Goal: Find specific page/section: Find specific page/section

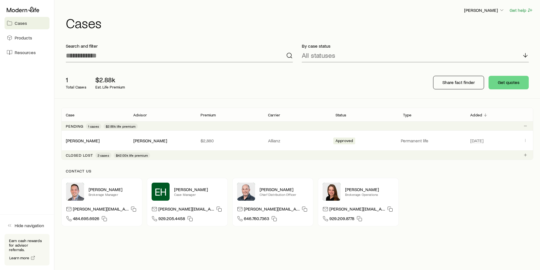
click at [417, 82] on div "1 Total Cases $2.88k Est. Life Premium Share fact finder Get quotes" at bounding box center [297, 83] width 472 height 32
click at [444, 82] on p "Share fact finder" at bounding box center [459, 82] width 32 height 6
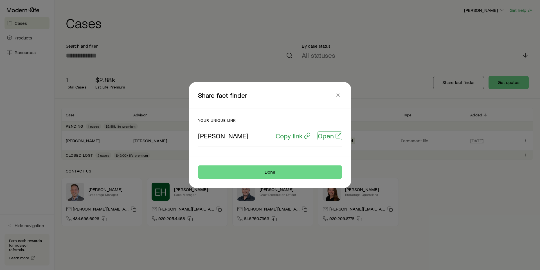
click at [327, 137] on p "Open" at bounding box center [326, 136] width 16 height 8
click at [339, 95] on icon "button" at bounding box center [339, 95] width 6 height 6
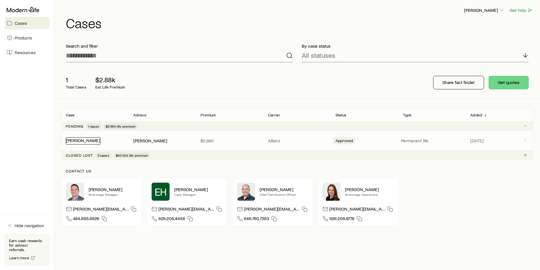
click at [79, 142] on link "[PERSON_NAME]" at bounding box center [83, 139] width 34 height 5
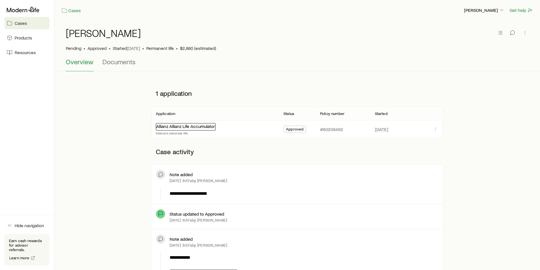
click at [201, 126] on link "Allianz Allianz Life Accumulator" at bounding box center [185, 125] width 59 height 5
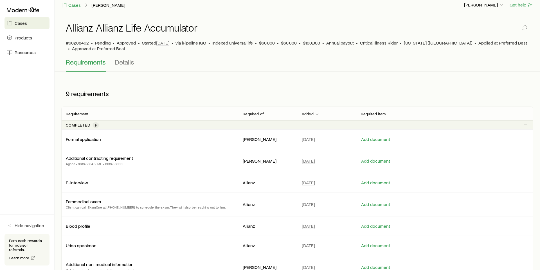
scroll to position [3, 0]
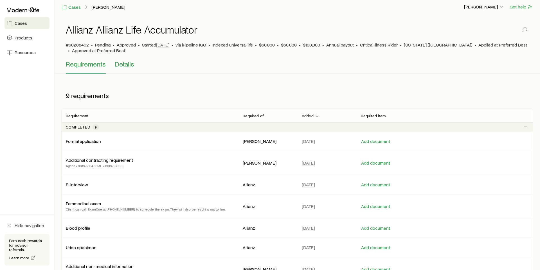
click at [129, 66] on span "Details" at bounding box center [124, 64] width 19 height 8
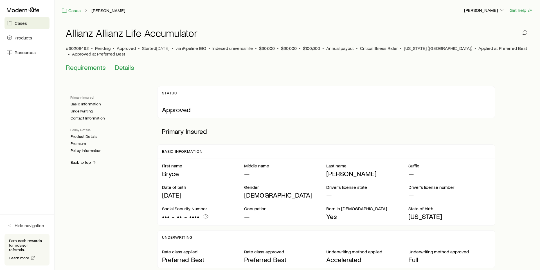
click at [91, 67] on span "Requirements" at bounding box center [86, 67] width 40 height 8
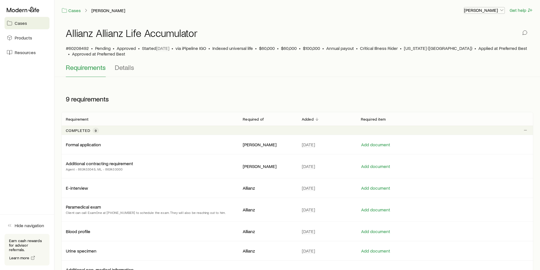
click at [501, 10] on icon "button" at bounding box center [502, 10] width 6 height 6
click at [461, 67] on span "Sign out" at bounding box center [457, 68] width 15 height 6
